Goal: Transaction & Acquisition: Download file/media

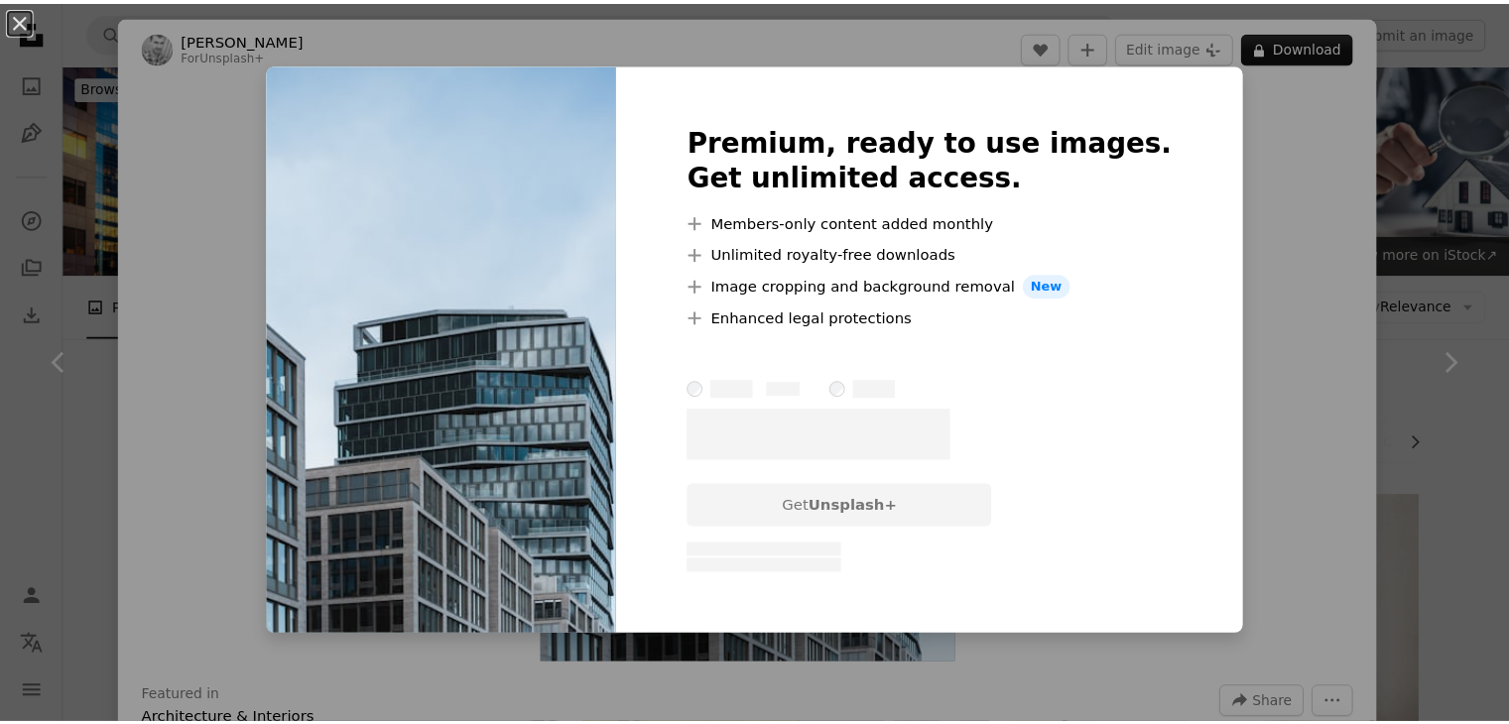
scroll to position [1703, 0]
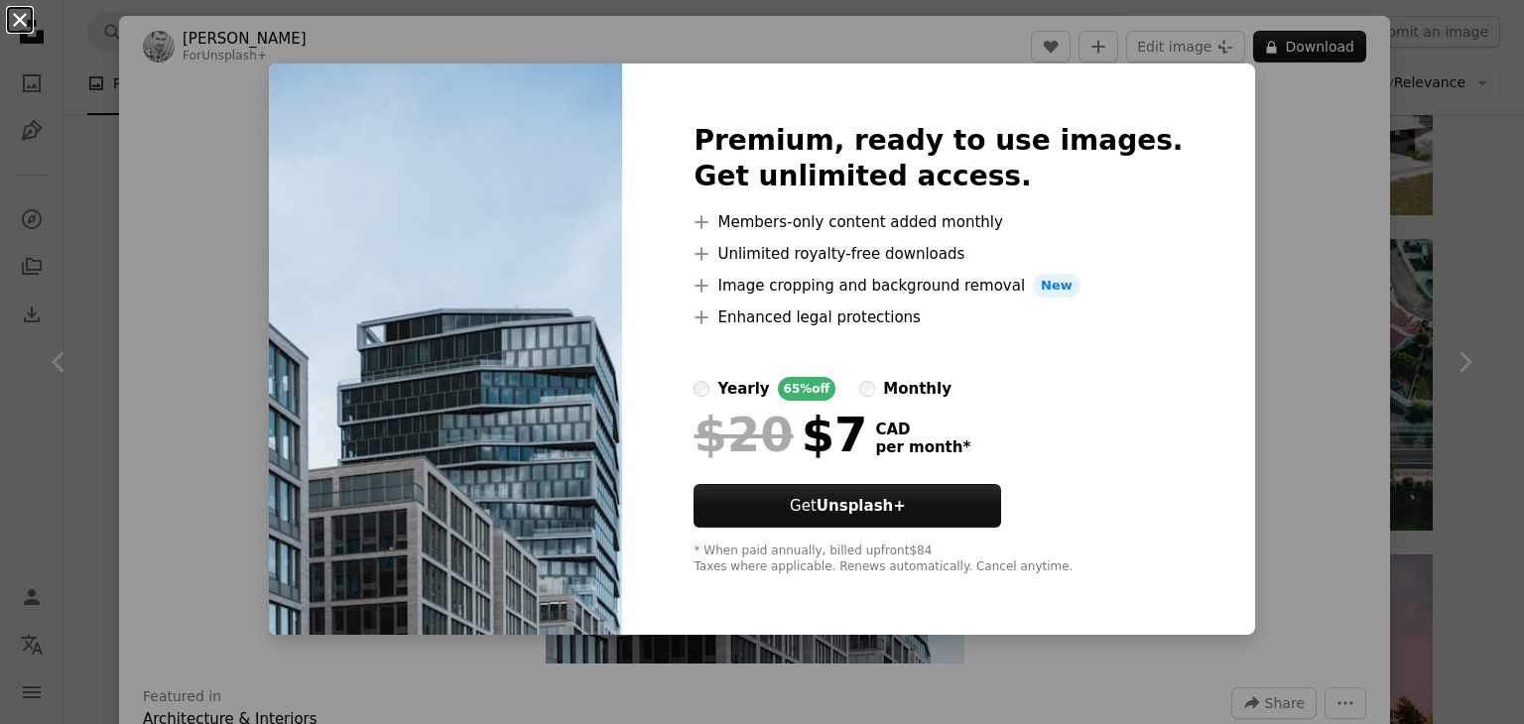
click at [24, 32] on button "An X shape" at bounding box center [20, 20] width 24 height 24
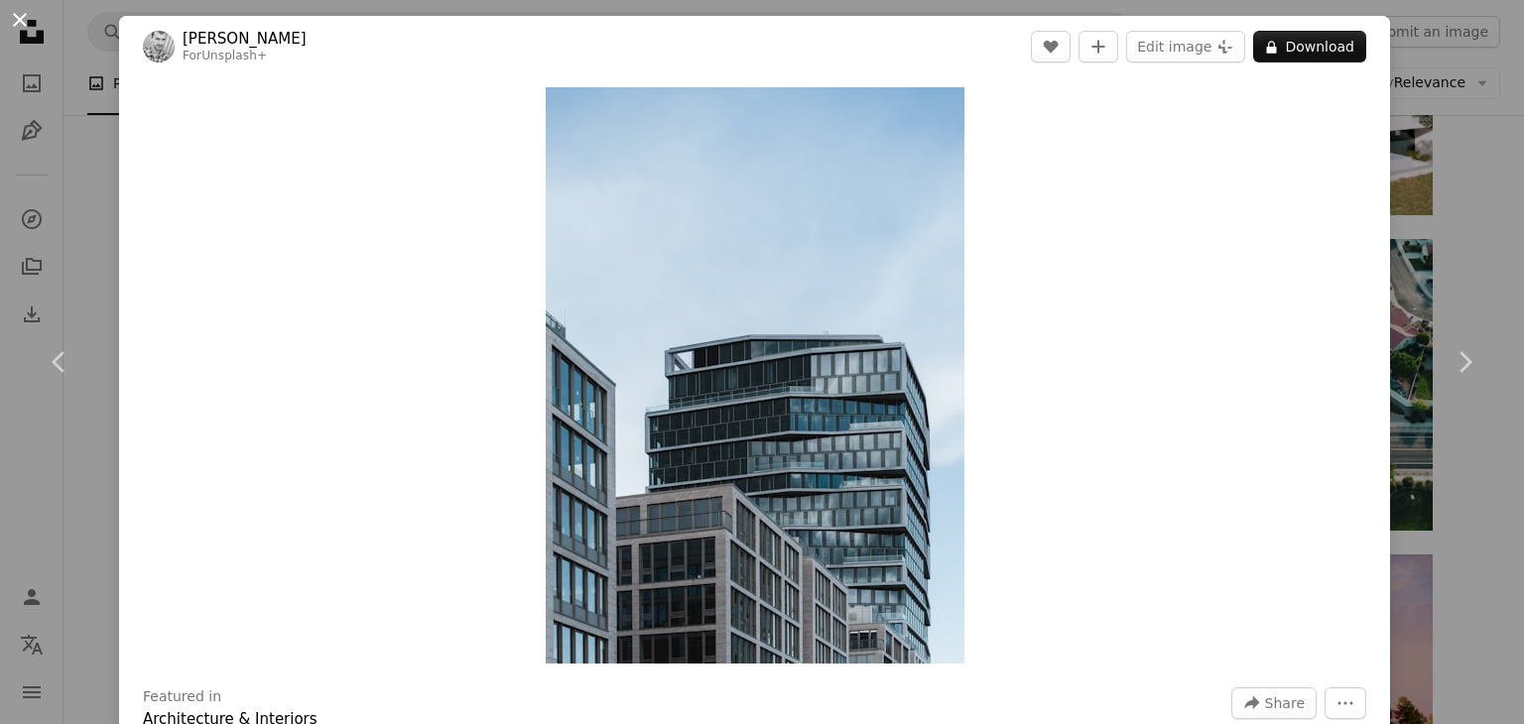
click at [25, 13] on button "An X shape" at bounding box center [20, 20] width 24 height 24
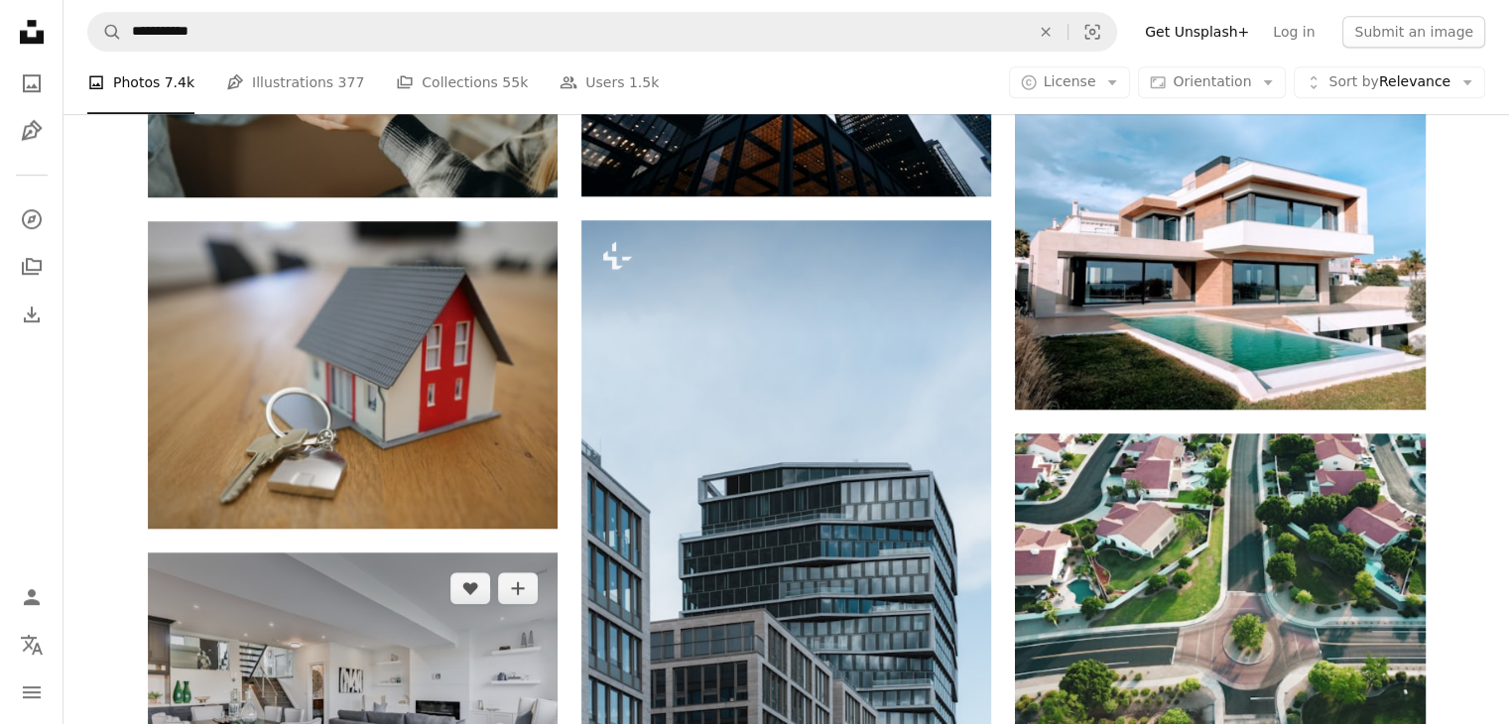
scroll to position [1508, 0]
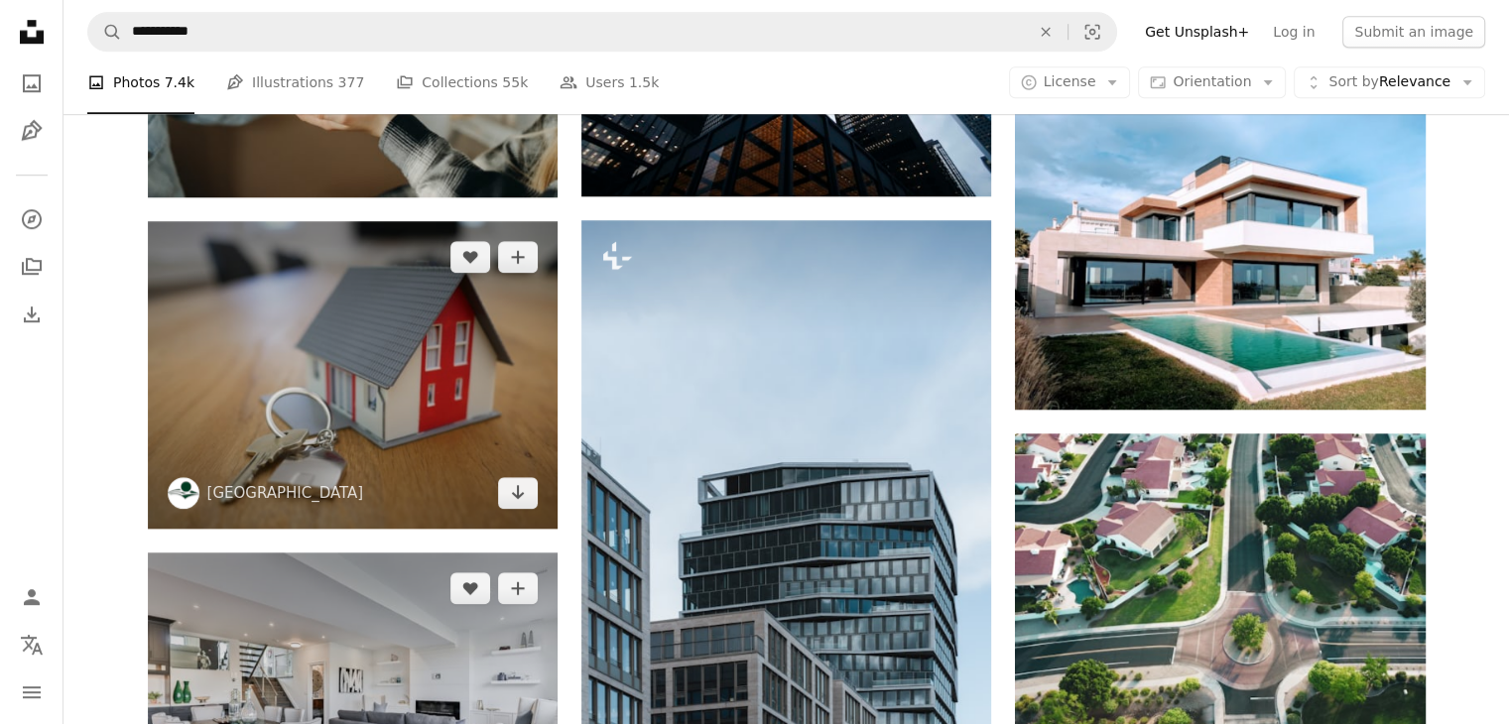
click at [377, 377] on img at bounding box center [353, 375] width 410 height 308
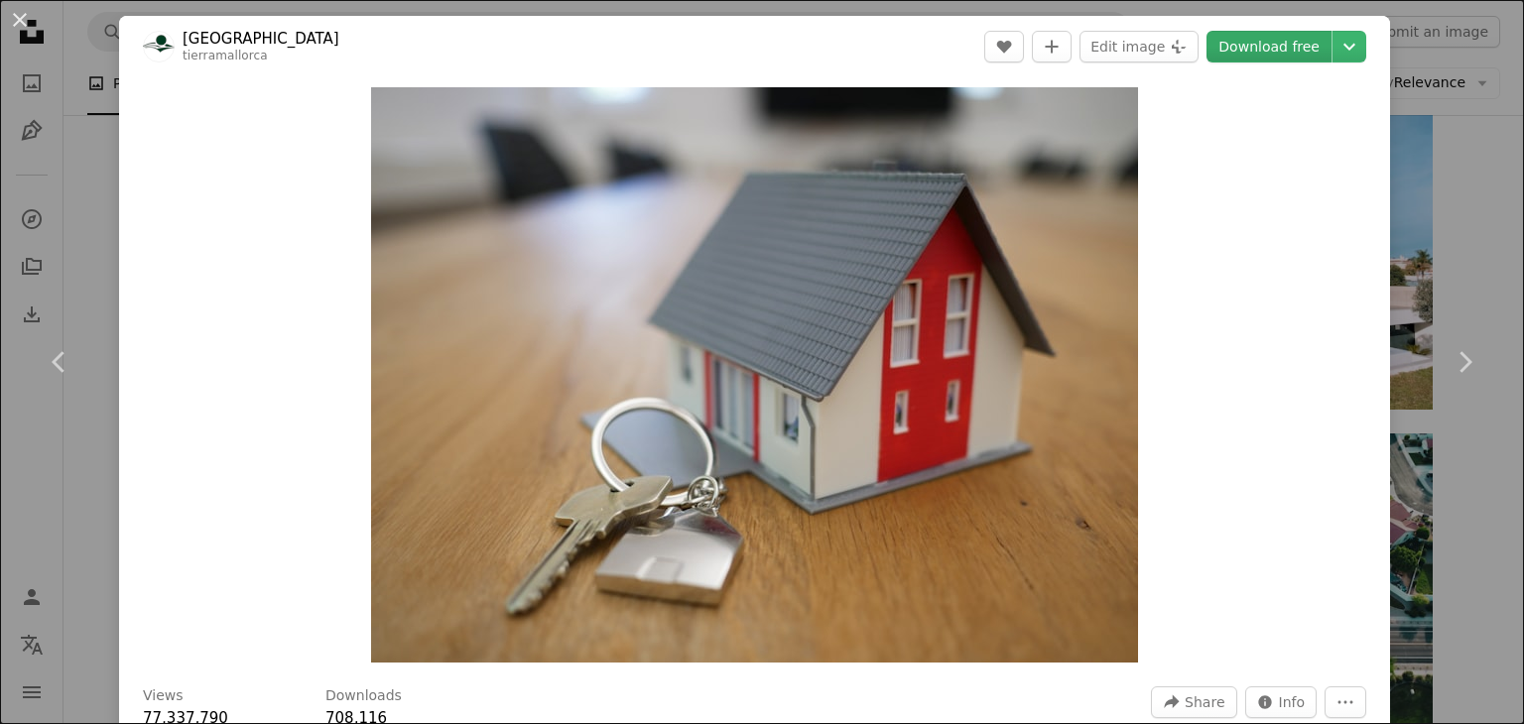
click at [1285, 51] on link "Download free" at bounding box center [1269, 47] width 125 height 32
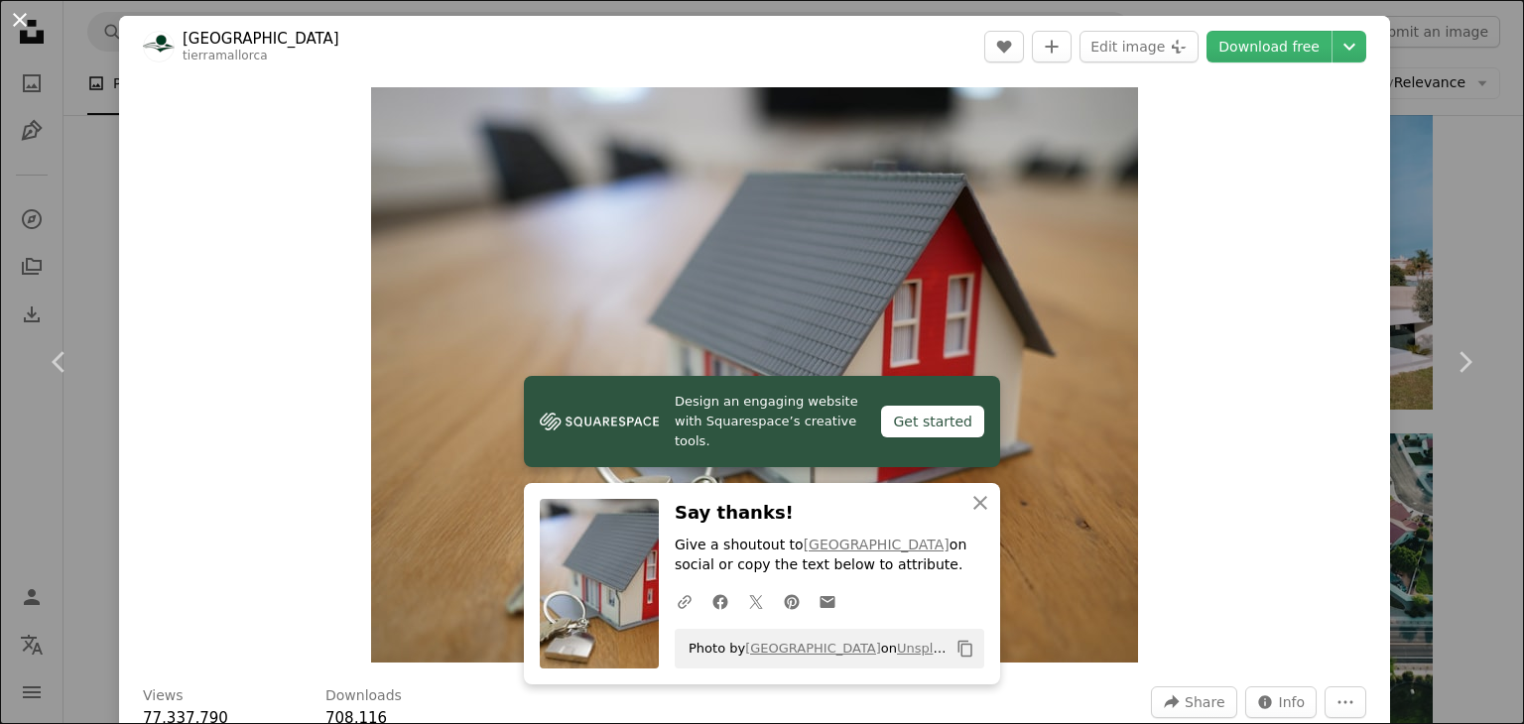
click at [25, 16] on button "An X shape" at bounding box center [20, 20] width 24 height 24
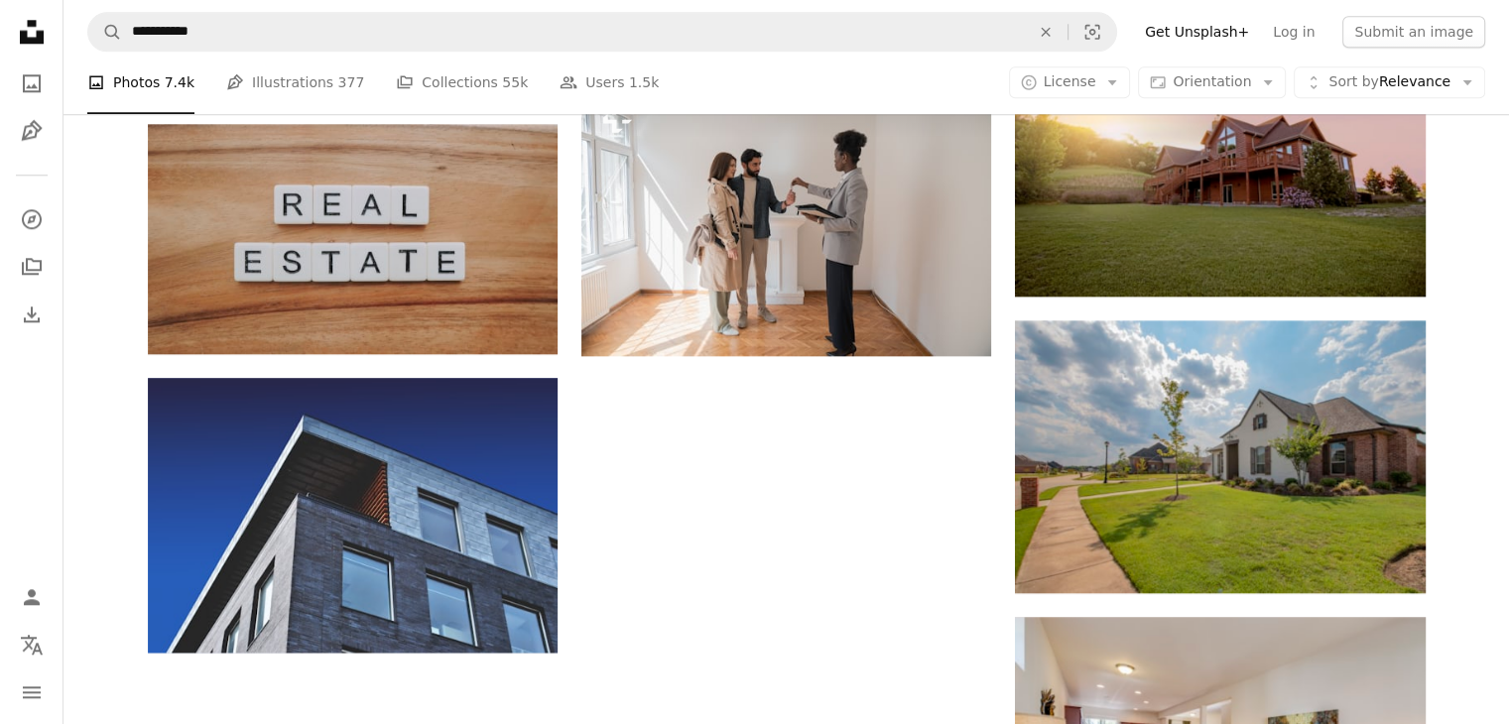
scroll to position [2235, 0]
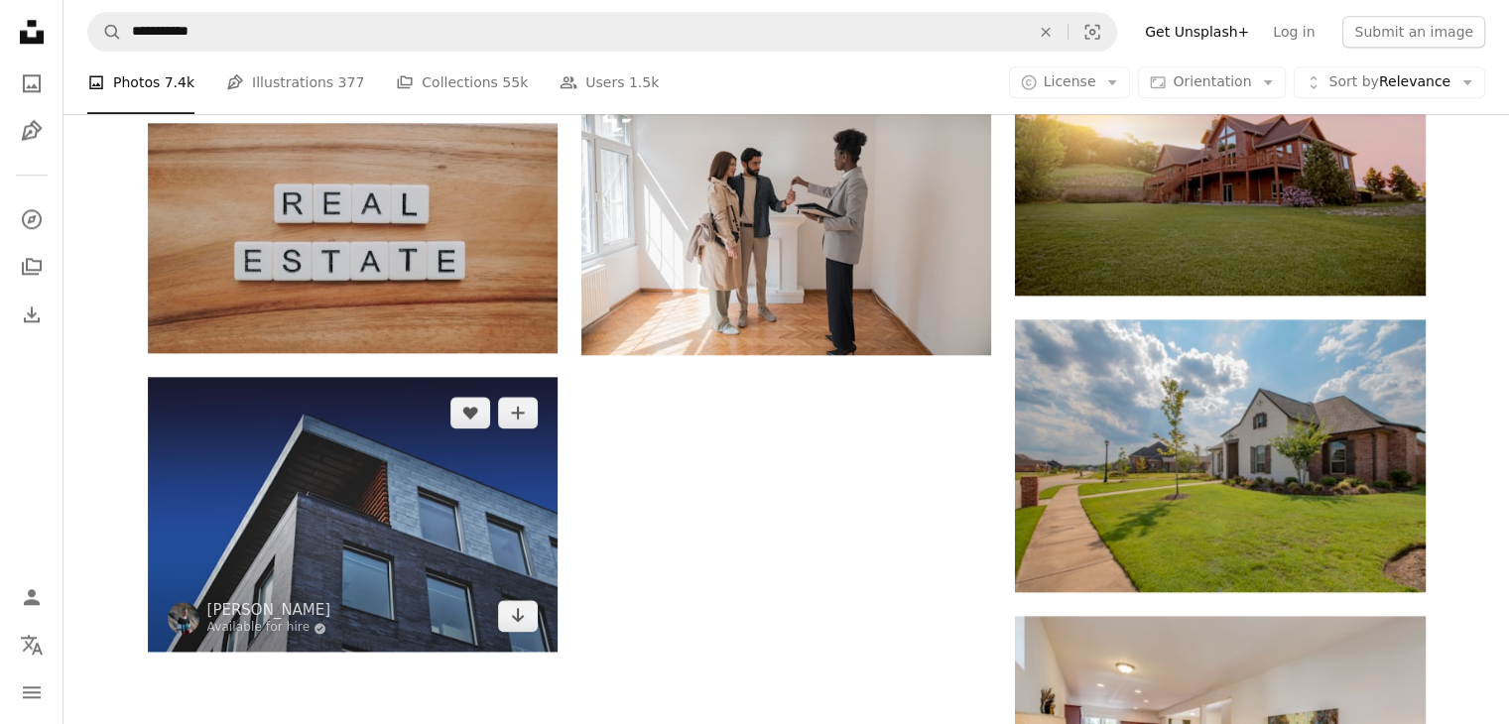
click at [494, 525] on img at bounding box center [353, 514] width 410 height 275
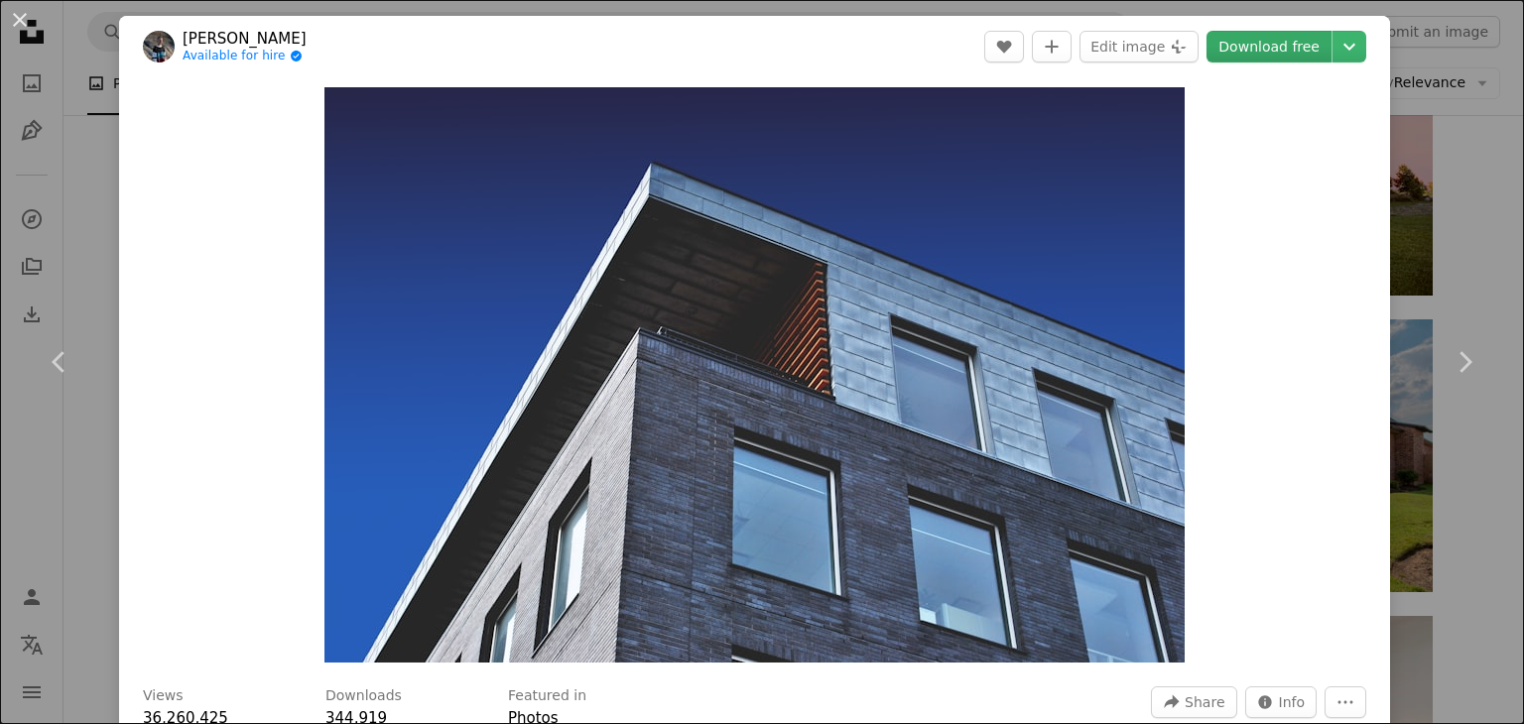
click at [1242, 54] on link "Download free" at bounding box center [1269, 47] width 125 height 32
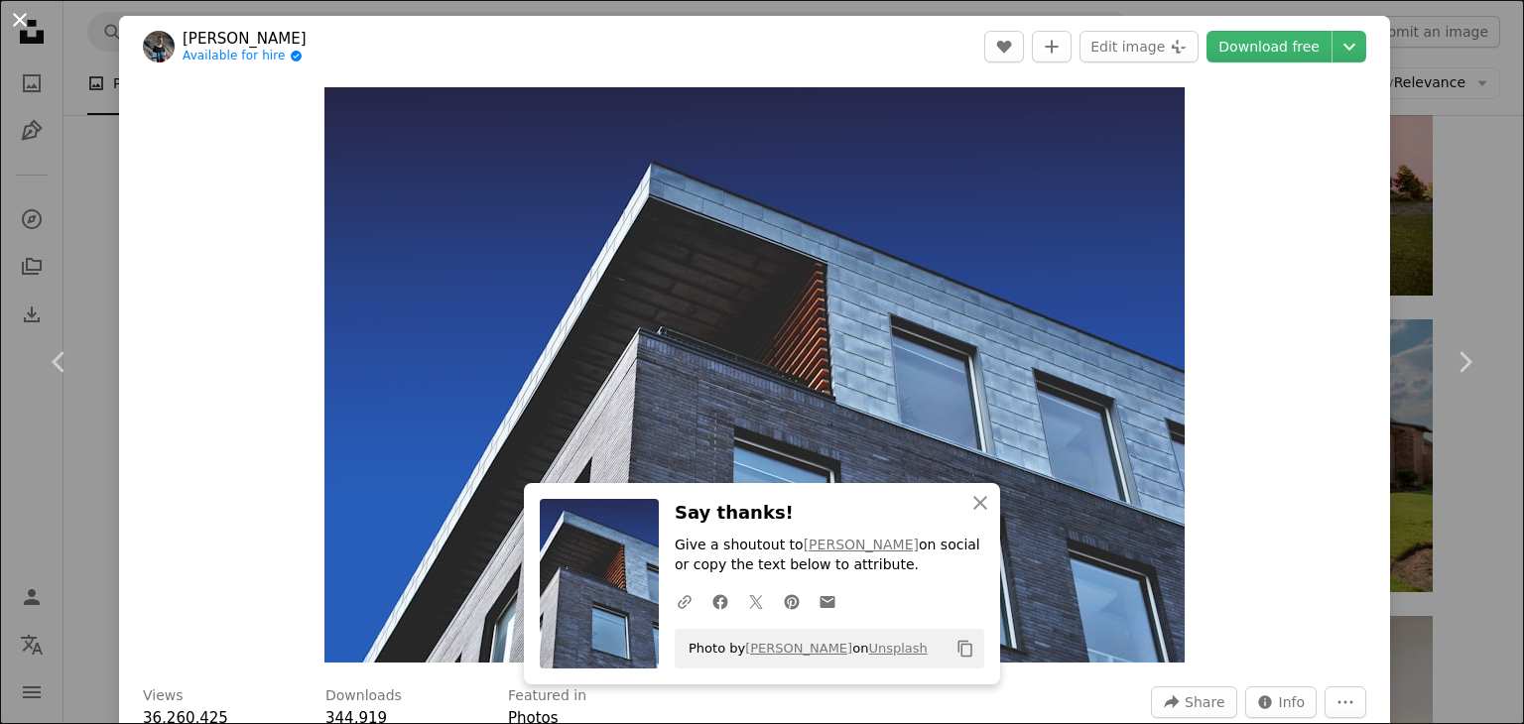
click at [13, 22] on button "An X shape" at bounding box center [20, 20] width 24 height 24
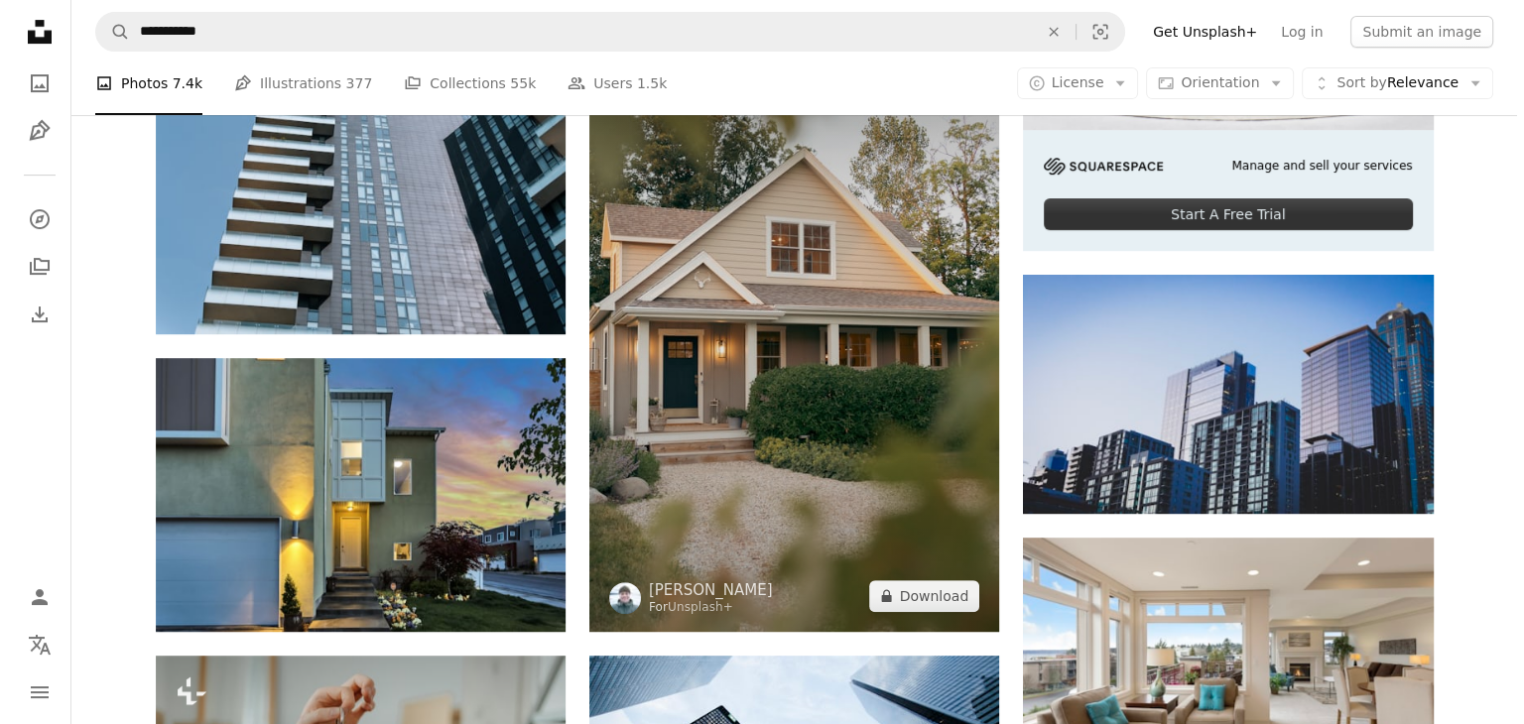
scroll to position [774, 0]
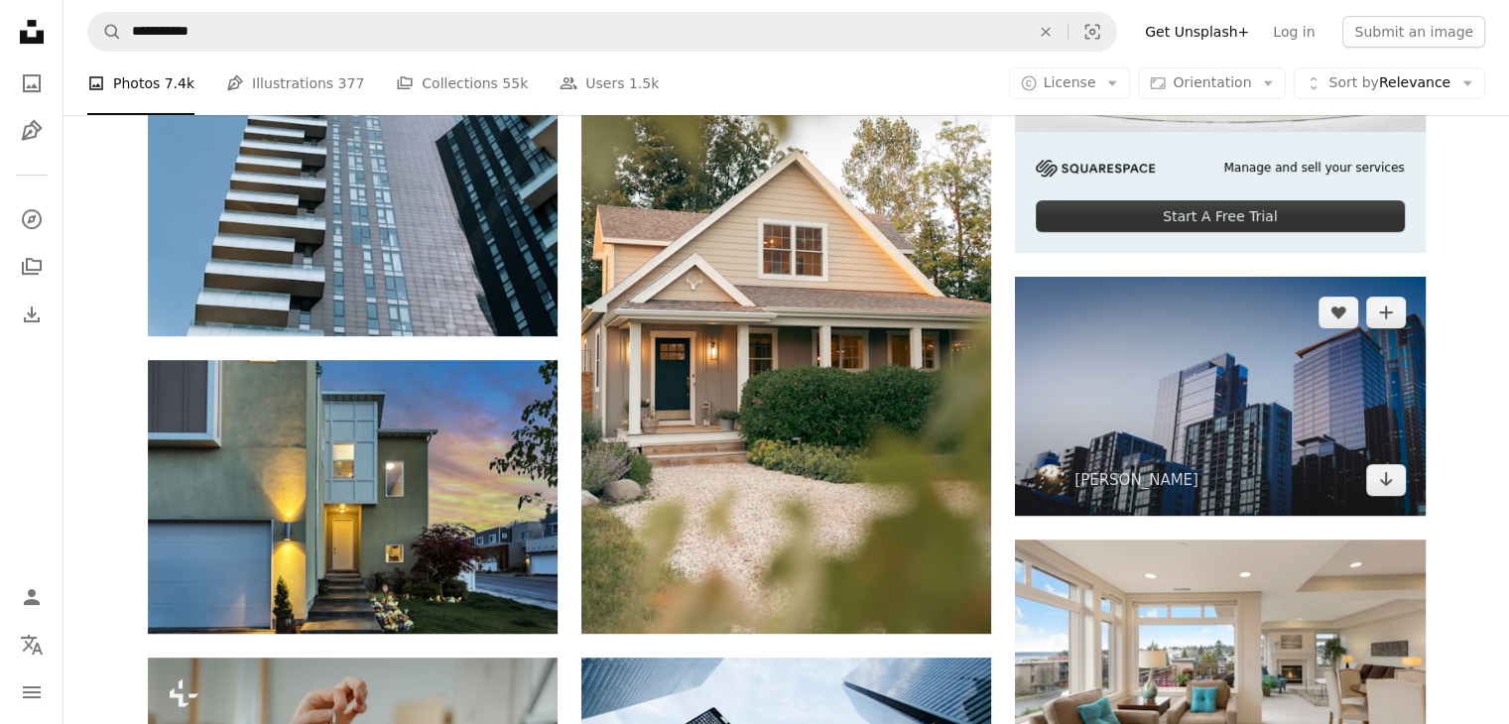
click at [1115, 351] on img at bounding box center [1220, 396] width 410 height 239
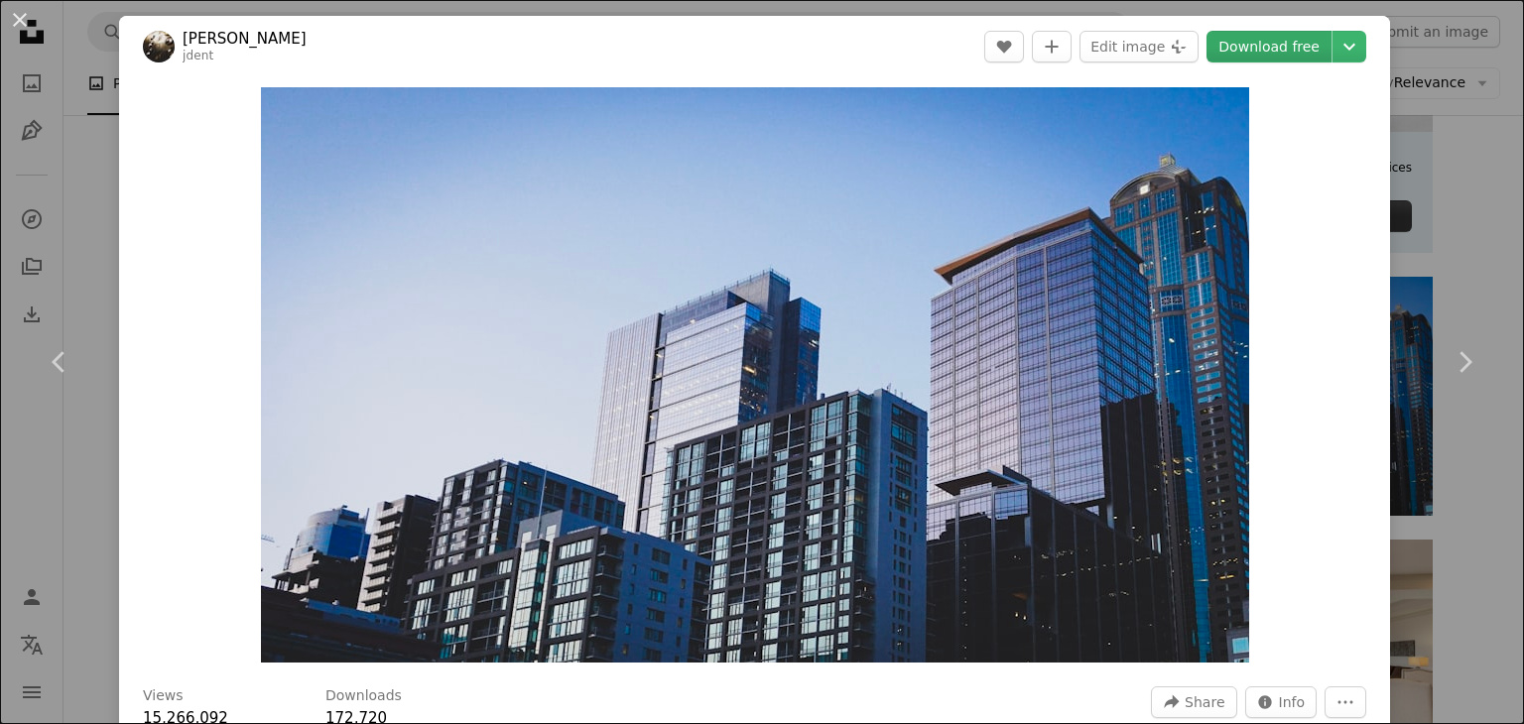
click at [1226, 47] on link "Download free" at bounding box center [1269, 47] width 125 height 32
